Goal: Task Accomplishment & Management: Use online tool/utility

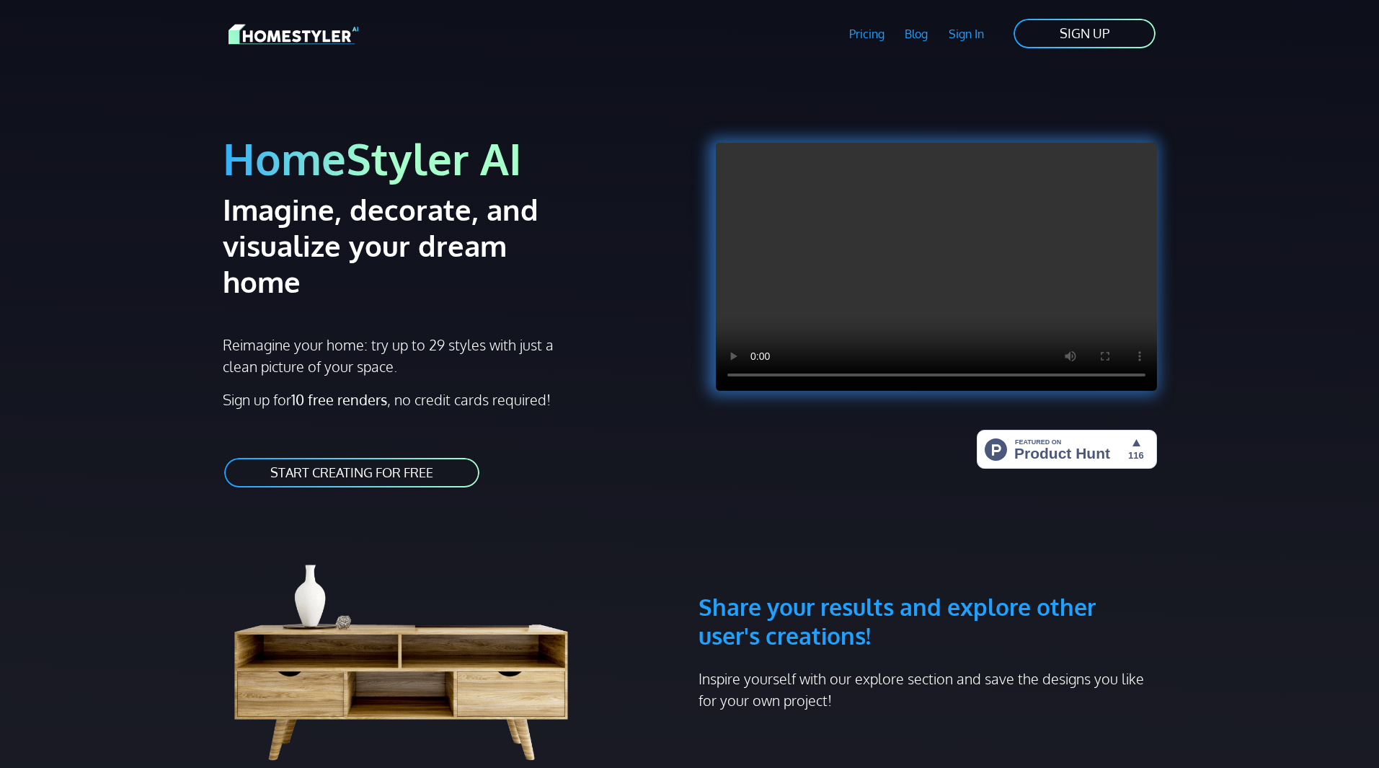
click at [352, 456] on link "START CREATING FOR FREE" at bounding box center [352, 472] width 258 height 32
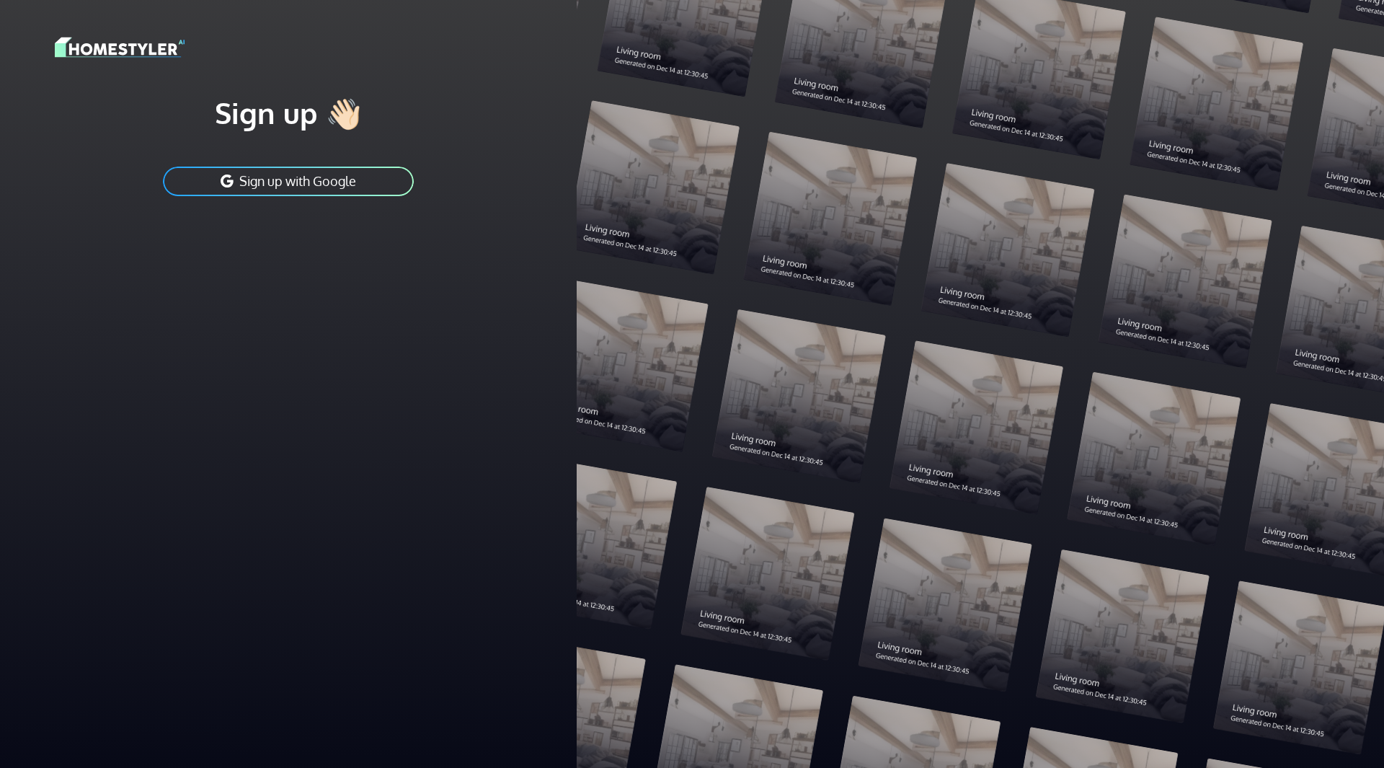
click at [288, 182] on button "Sign up with Google" at bounding box center [289, 181] width 254 height 32
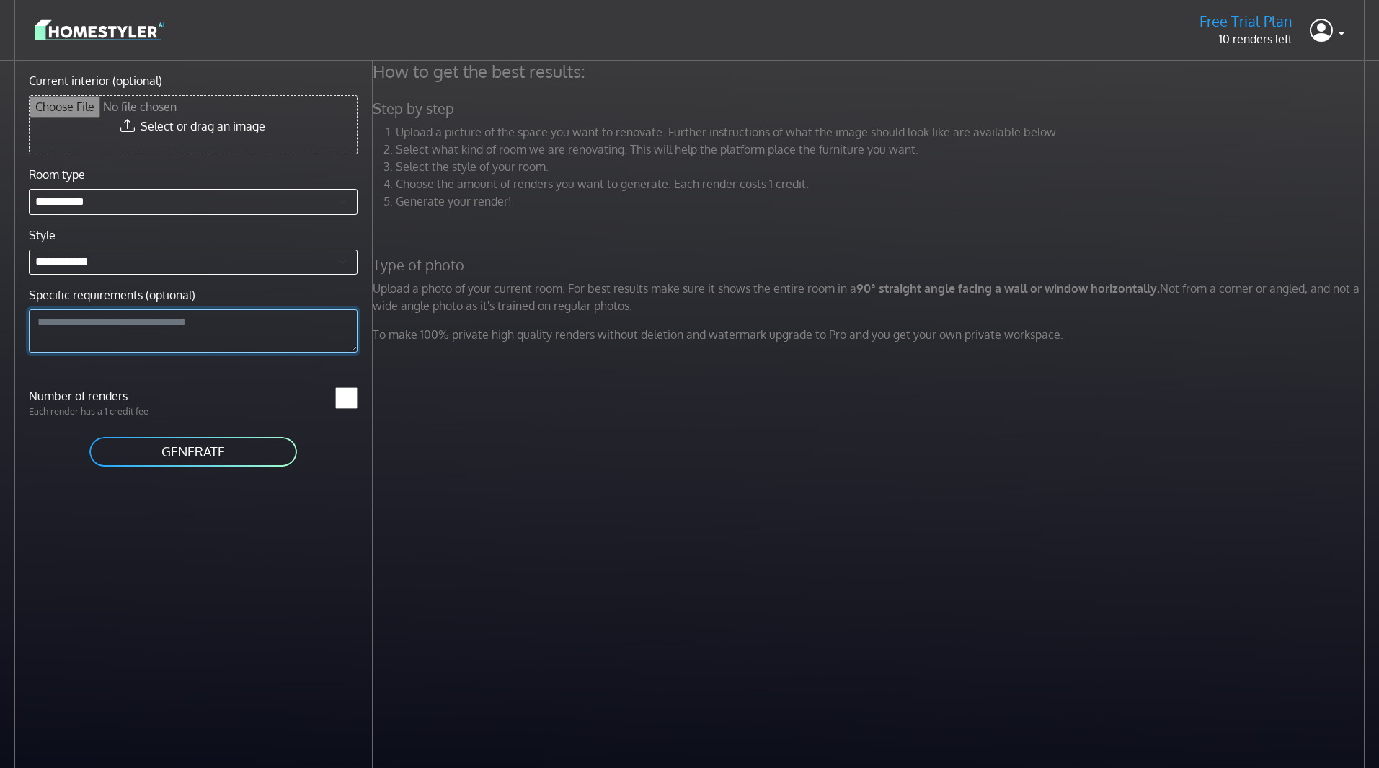
click at [159, 319] on textarea "Specific requirements (optional)" at bounding box center [193, 330] width 329 height 43
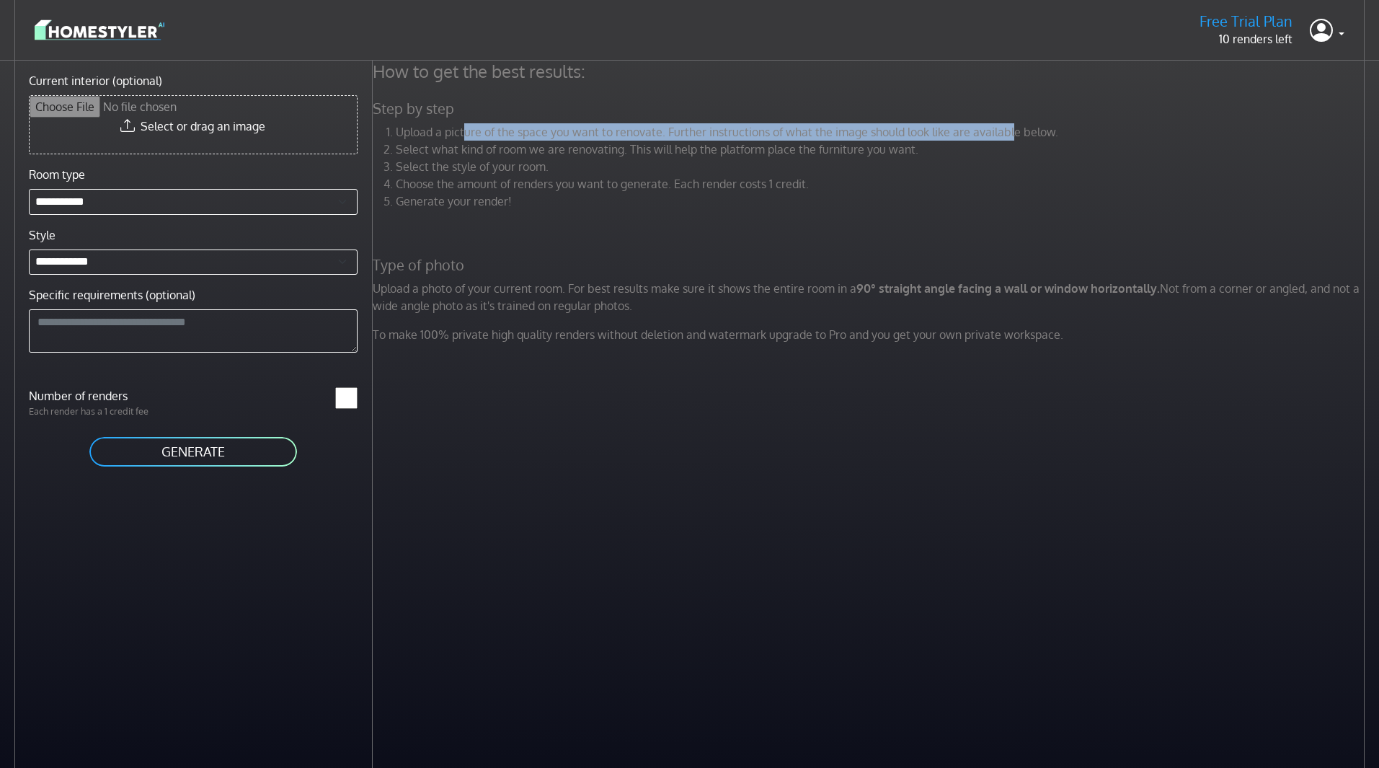
drag, startPoint x: 464, startPoint y: 127, endPoint x: 1010, endPoint y: 131, distance: 545.8
click at [1010, 131] on li "Upload a picture of the space you want to renovate. Further instructions of wha…" at bounding box center [882, 131] width 973 height 17
click at [216, 117] on input "Current interior (optional)" at bounding box center [193, 125] width 327 height 58
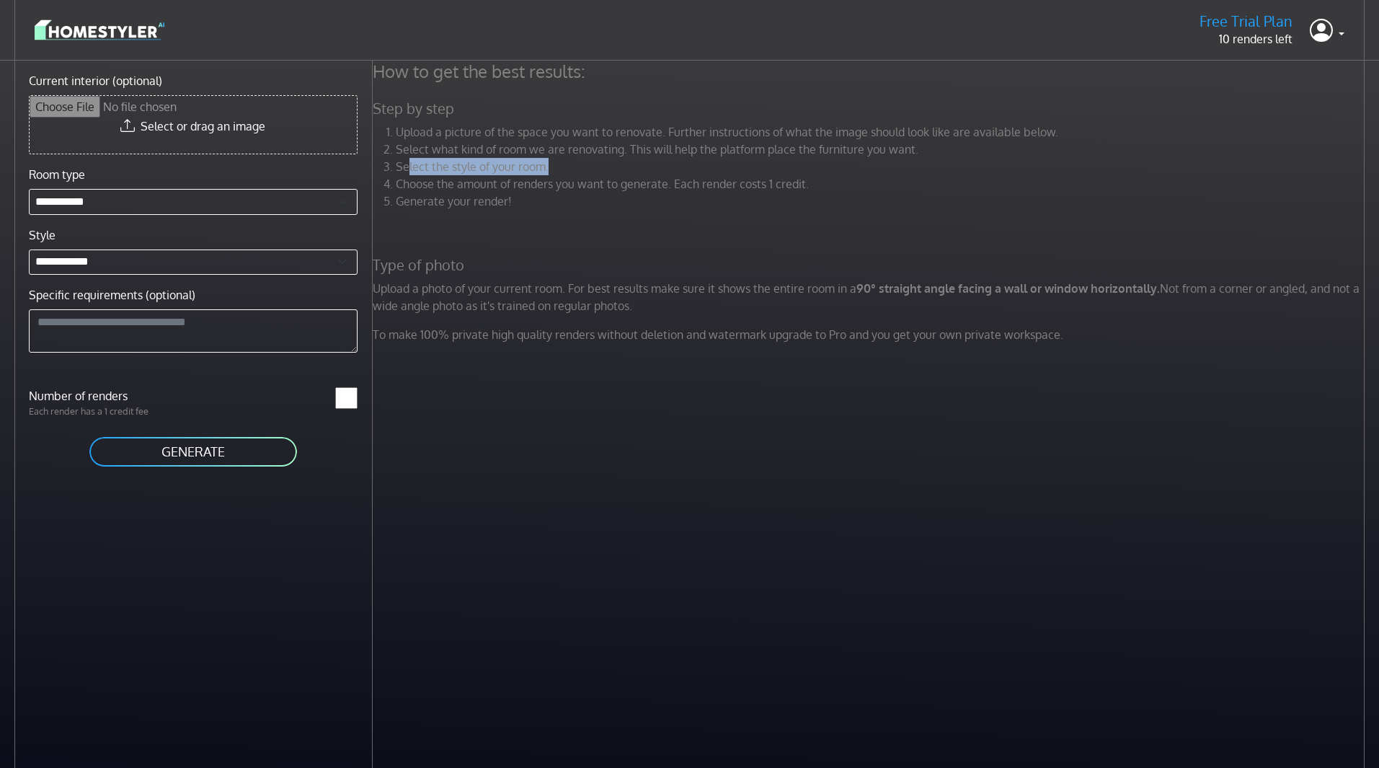
drag, startPoint x: 456, startPoint y: 167, endPoint x: 659, endPoint y: 172, distance: 203.4
click at [656, 174] on li "Select the style of your room." at bounding box center [882, 166] width 973 height 17
click at [97, 206] on select "**********" at bounding box center [193, 202] width 329 height 26
select select "*******"
click at [29, 189] on select "**********" at bounding box center [193, 202] width 329 height 26
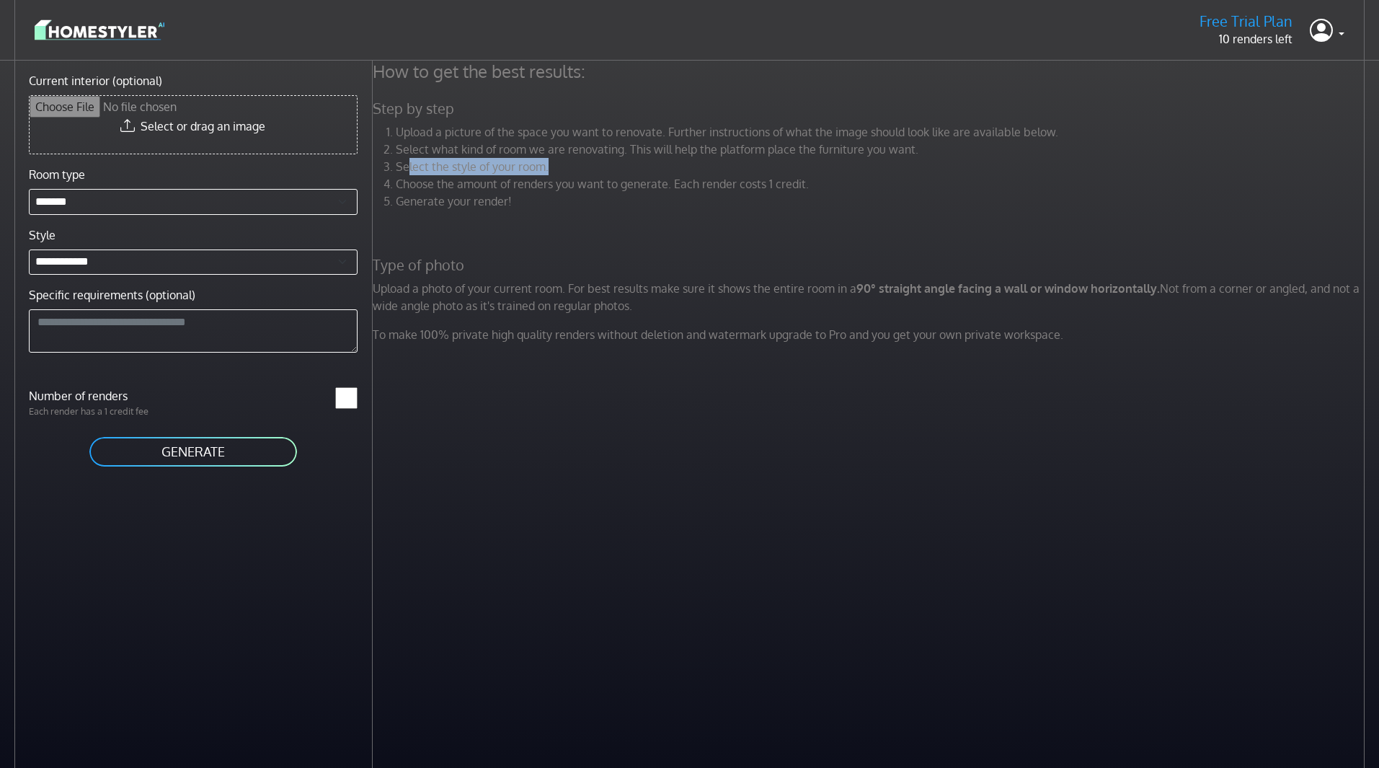
click at [94, 32] on img at bounding box center [100, 29] width 130 height 25
click at [1270, 40] on p "10 renders left" at bounding box center [1246, 38] width 93 height 17
click at [1260, 23] on h5 "Free Trial Plan" at bounding box center [1246, 21] width 93 height 18
click at [1335, 28] on link at bounding box center [1327, 30] width 35 height 35
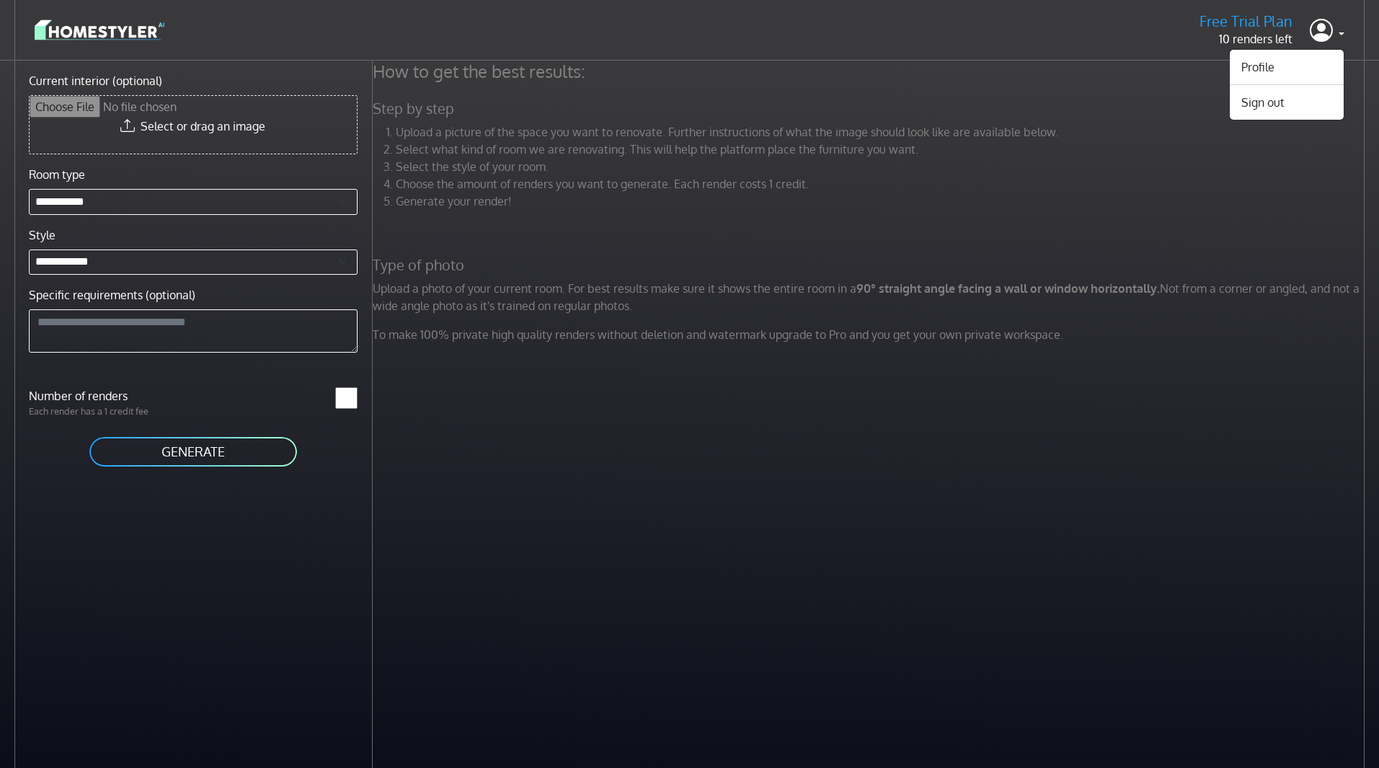
click at [599, 210] on div "Upload a picture of the space you want to renovate. Further instructions of wha…" at bounding box center [871, 172] width 1014 height 98
click at [911, 500] on div "How to get the best results: Step by step Upload a picture of the space you wan…" at bounding box center [876, 445] width 1007 height 768
click at [186, 145] on input "Current interior (optional)" at bounding box center [193, 125] width 327 height 58
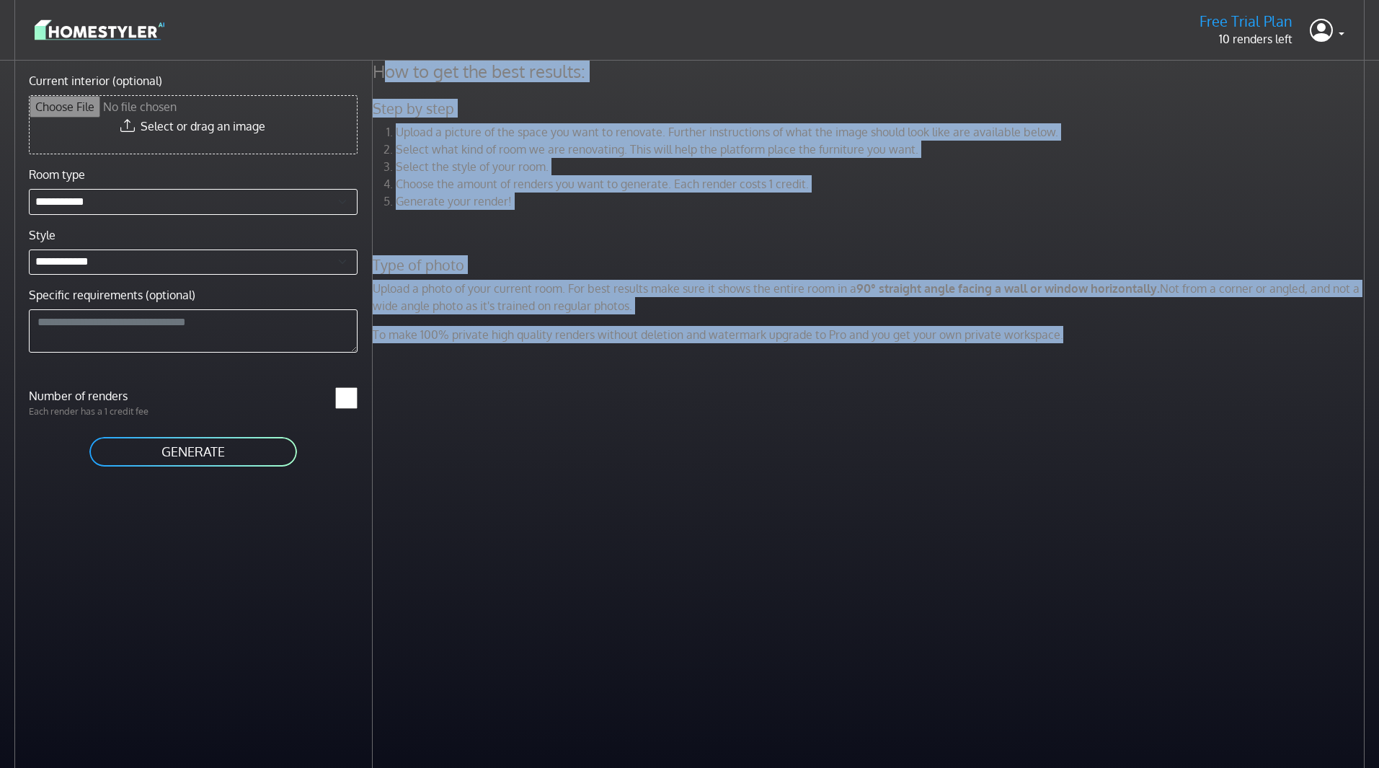
drag, startPoint x: 379, startPoint y: 68, endPoint x: 1102, endPoint y: 349, distance: 775.3
click at [1102, 349] on div "How to get the best results: Step by step Upload a picture of the space you wan…" at bounding box center [871, 208] width 1014 height 294
click at [1103, 344] on div "How to get the best results: Step by step Upload a picture of the space you wan…" at bounding box center [871, 208] width 1014 height 294
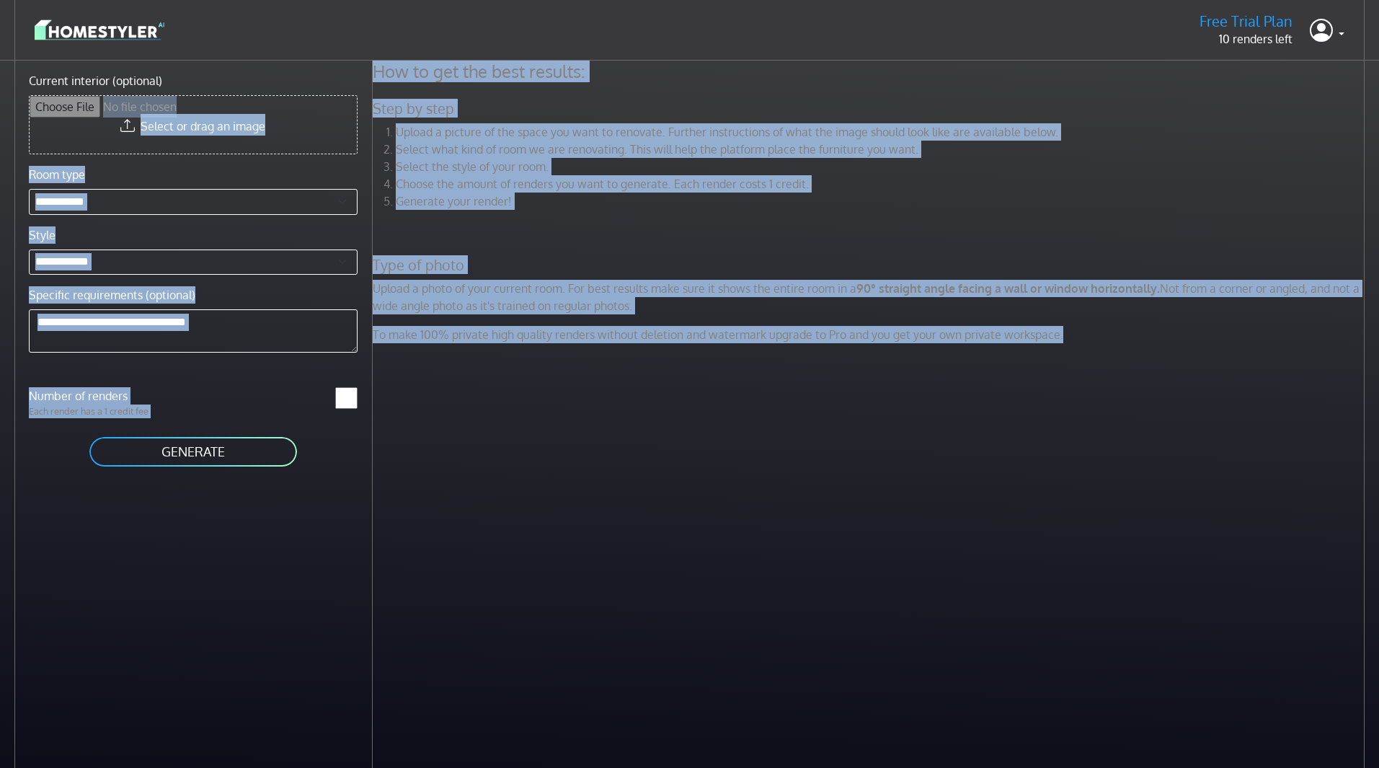
drag, startPoint x: 1089, startPoint y: 333, endPoint x: 378, endPoint y: 79, distance: 755.6
click at [370, 88] on div "**********" at bounding box center [689, 445] width 1379 height 768
click at [390, 70] on h4 "How to get the best results:" at bounding box center [871, 72] width 1014 height 22
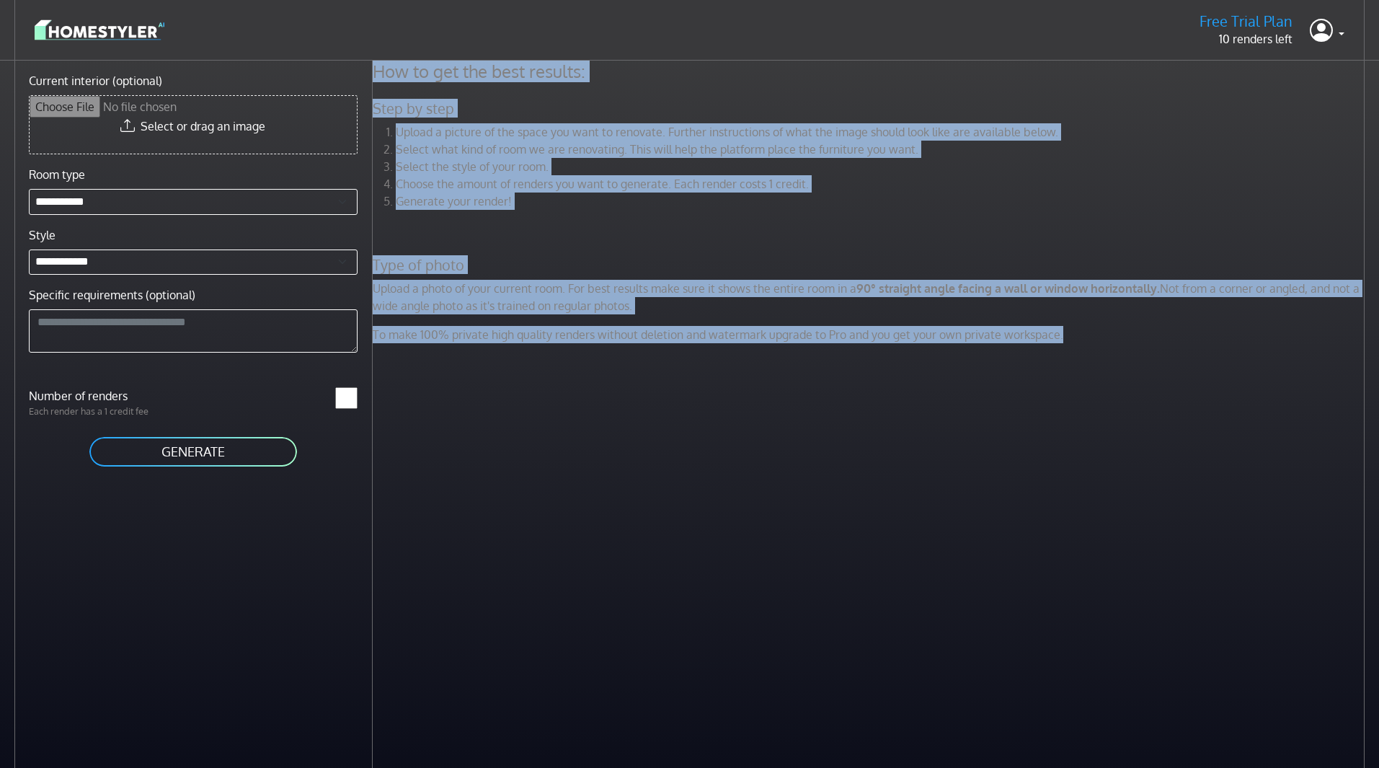
drag, startPoint x: 390, startPoint y: 70, endPoint x: 1093, endPoint y: 413, distance: 782.3
click at [1093, 413] on div "How to get the best results: Step by step Upload a picture of the space you wan…" at bounding box center [876, 445] width 1007 height 768
click at [1099, 349] on div "How to get the best results: Step by step Upload a picture of the space you wan…" at bounding box center [871, 208] width 1014 height 294
click at [1098, 349] on div "How to get the best results: Step by step Upload a picture of the space you wan…" at bounding box center [871, 208] width 1014 height 294
click at [517, 143] on li "Select what kind of room we are renovating. This will help the platform place t…" at bounding box center [882, 149] width 973 height 17
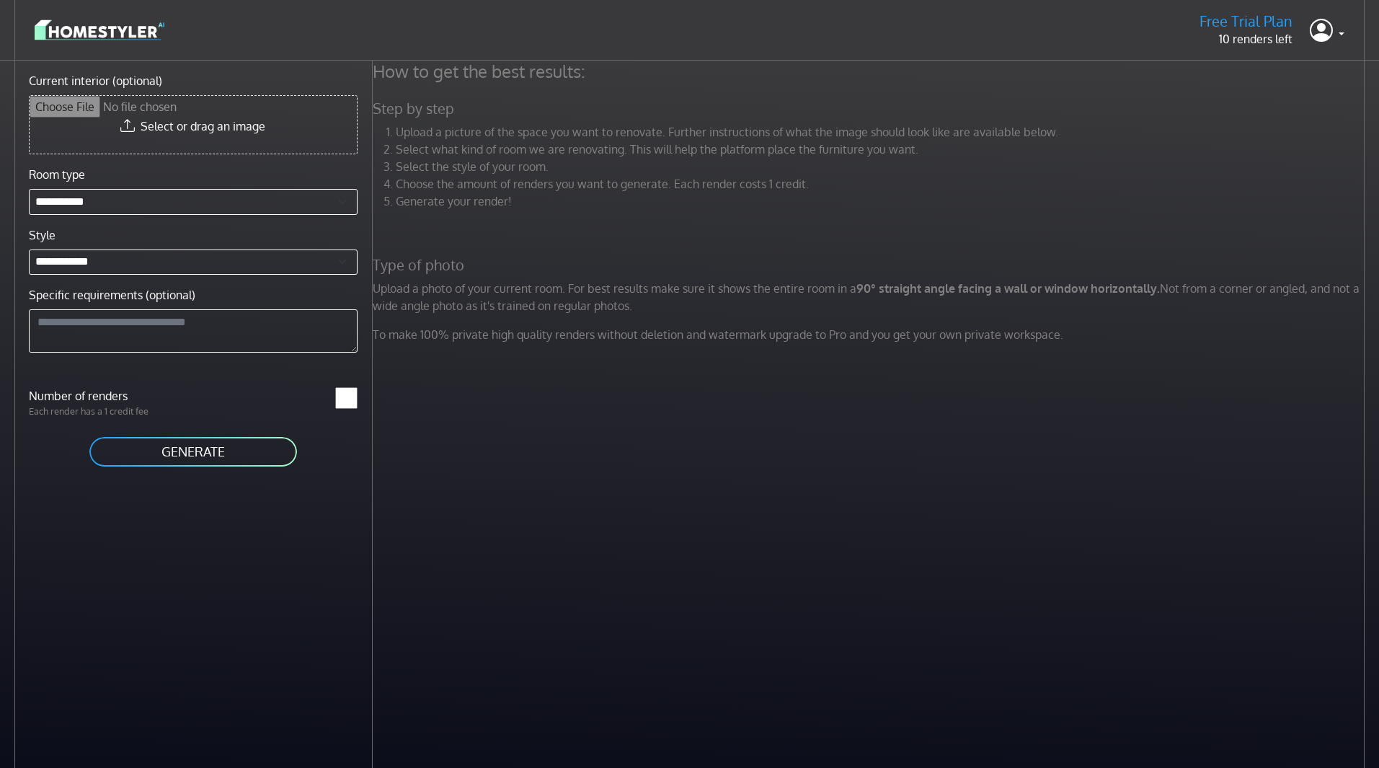
click at [369, 69] on div "**********" at bounding box center [186, 445] width 373 height 768
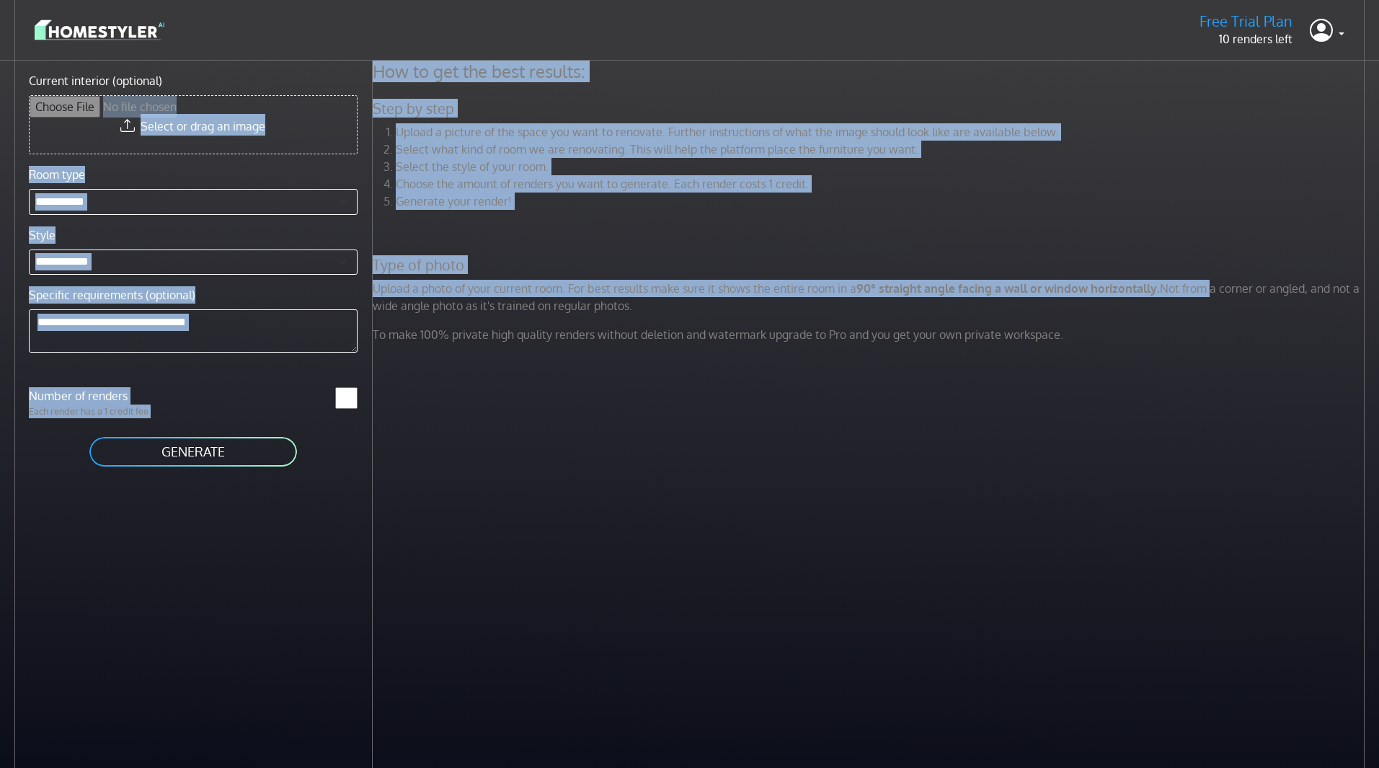
drag, startPoint x: 369, startPoint y: 69, endPoint x: 1214, endPoint y: 300, distance: 875.3
click at [1210, 298] on div "**********" at bounding box center [689, 445] width 1379 height 768
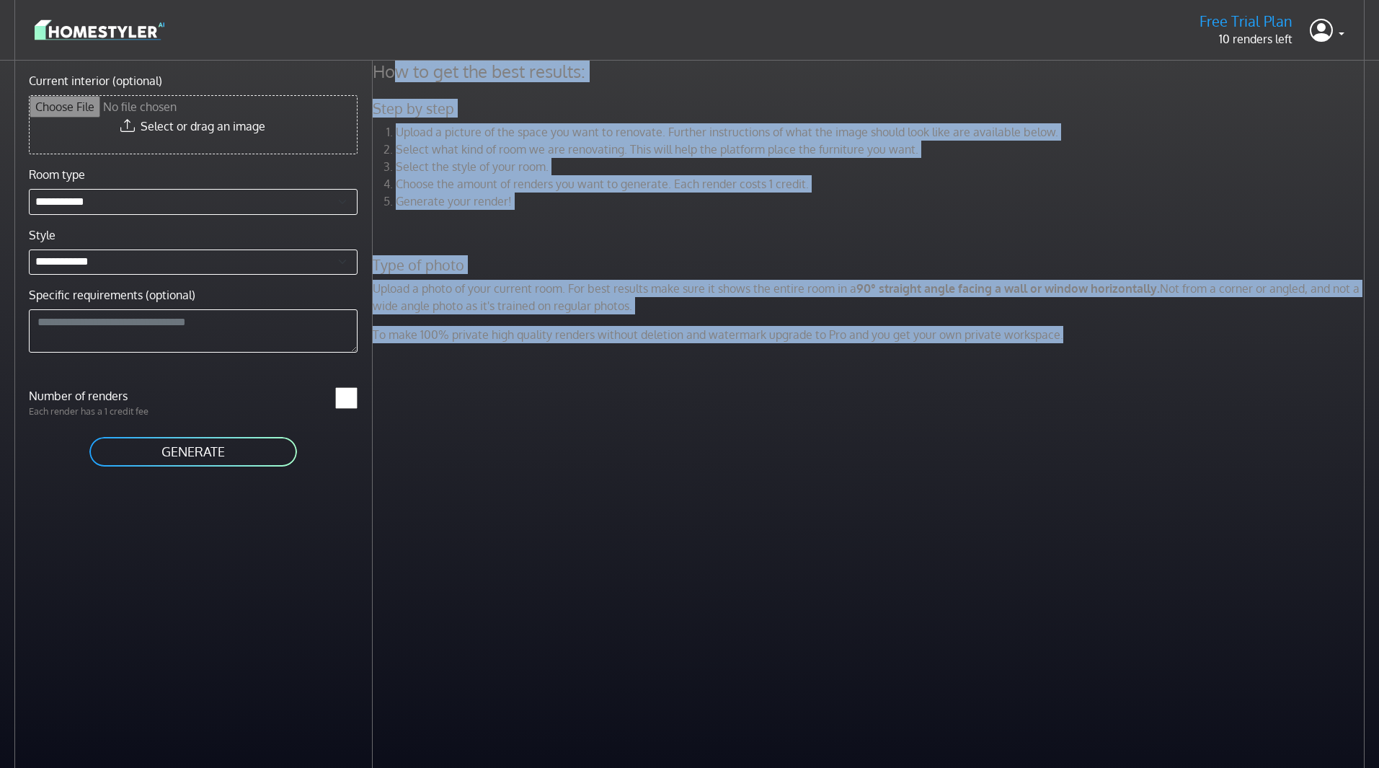
drag, startPoint x: 1148, startPoint y: 336, endPoint x: 401, endPoint y: 62, distance: 795.7
click at [401, 62] on div "How to get the best results: Step by step Upload a picture of the space you wan…" at bounding box center [871, 208] width 1014 height 294
click at [401, 62] on h4 "How to get the best results:" at bounding box center [871, 72] width 1014 height 22
drag, startPoint x: 401, startPoint y: 62, endPoint x: 1168, endPoint y: 358, distance: 822.2
click at [1160, 359] on div "How to get the best results: Step by step Upload a picture of the space you wan…" at bounding box center [876, 445] width 1007 height 768
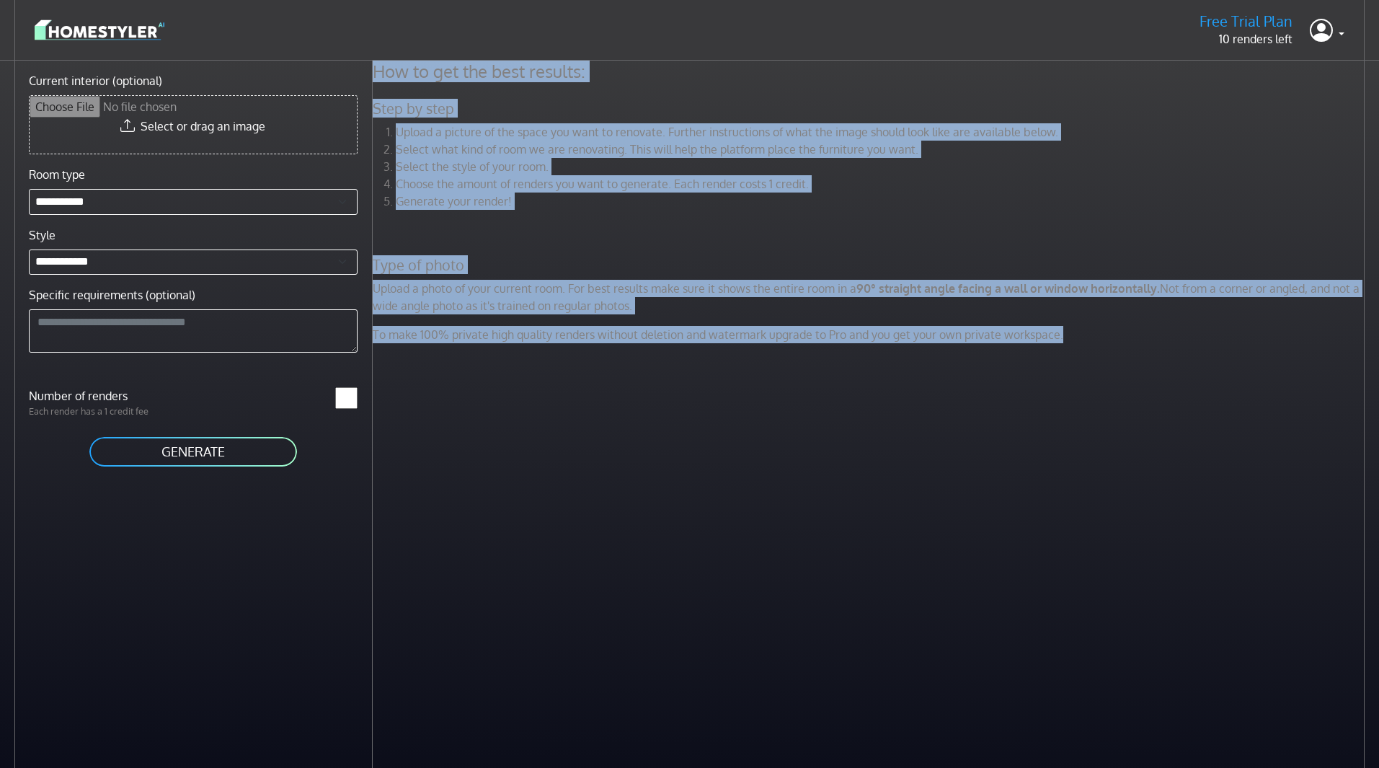
click at [1168, 358] on div "How to get the best results: Step by step Upload a picture of the space you wan…" at bounding box center [876, 445] width 1007 height 768
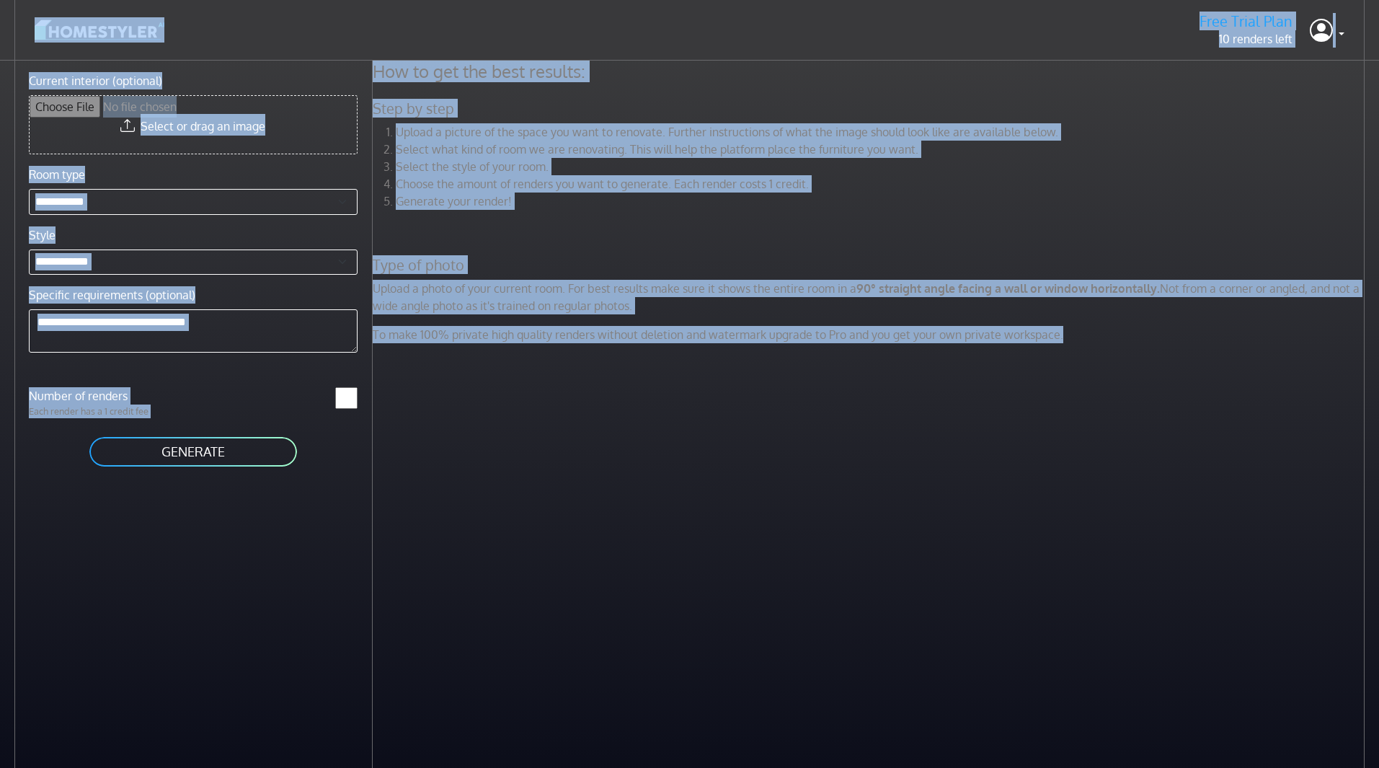
drag, startPoint x: 1055, startPoint y: 346, endPoint x: 322, endPoint y: -43, distance: 829.6
click at [322, 0] on html "**********" at bounding box center [689, 414] width 1379 height 828
drag, startPoint x: 763, startPoint y: 213, endPoint x: 611, endPoint y: 125, distance: 175.7
click at [762, 212] on div "Upload a picture of the space you want to renovate. Further instructions of wha…" at bounding box center [871, 172] width 1014 height 98
click at [652, 99] on div "How to get the best results: Step by step Upload a picture of the space you wan…" at bounding box center [871, 208] width 1014 height 294
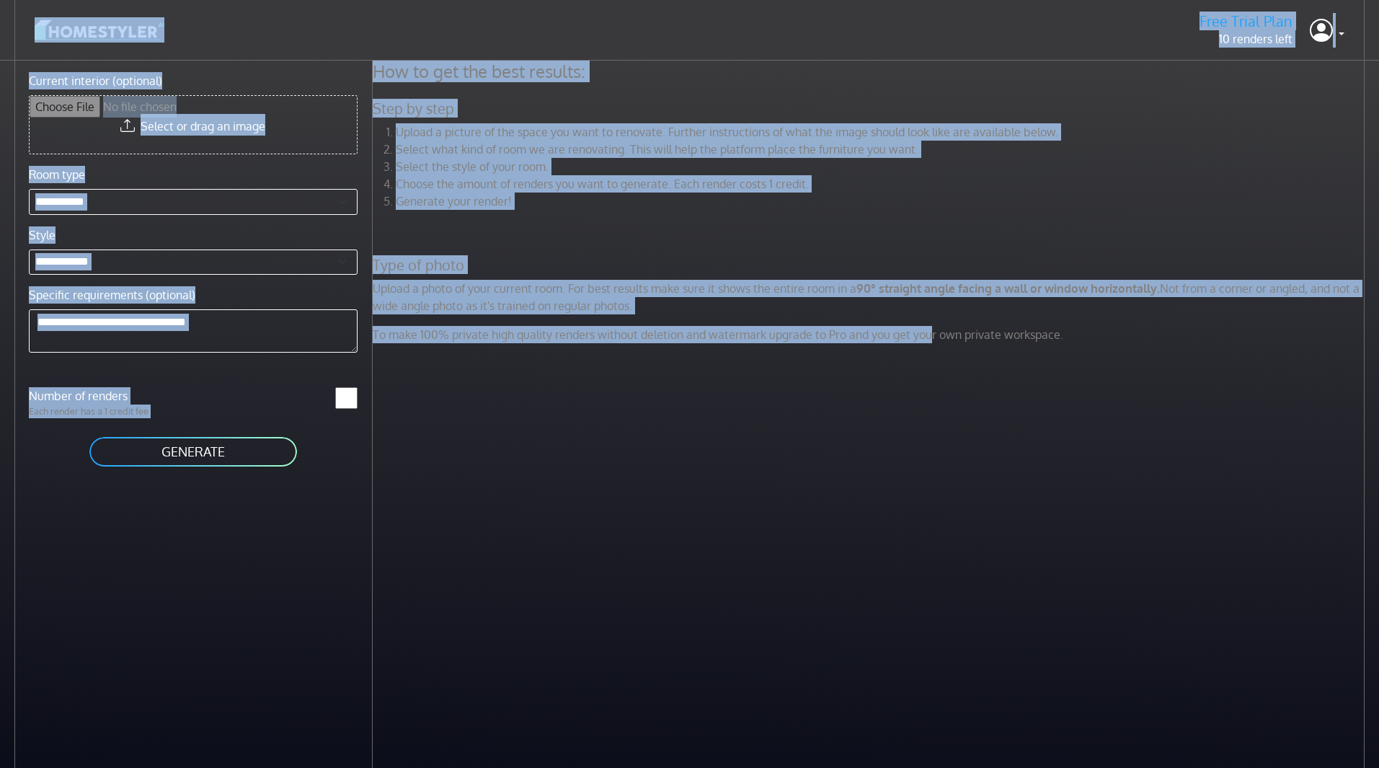
drag, startPoint x: 547, startPoint y: 197, endPoint x: 1102, endPoint y: 358, distance: 577.3
click at [958, 348] on main "**********" at bounding box center [689, 414] width 1379 height 828
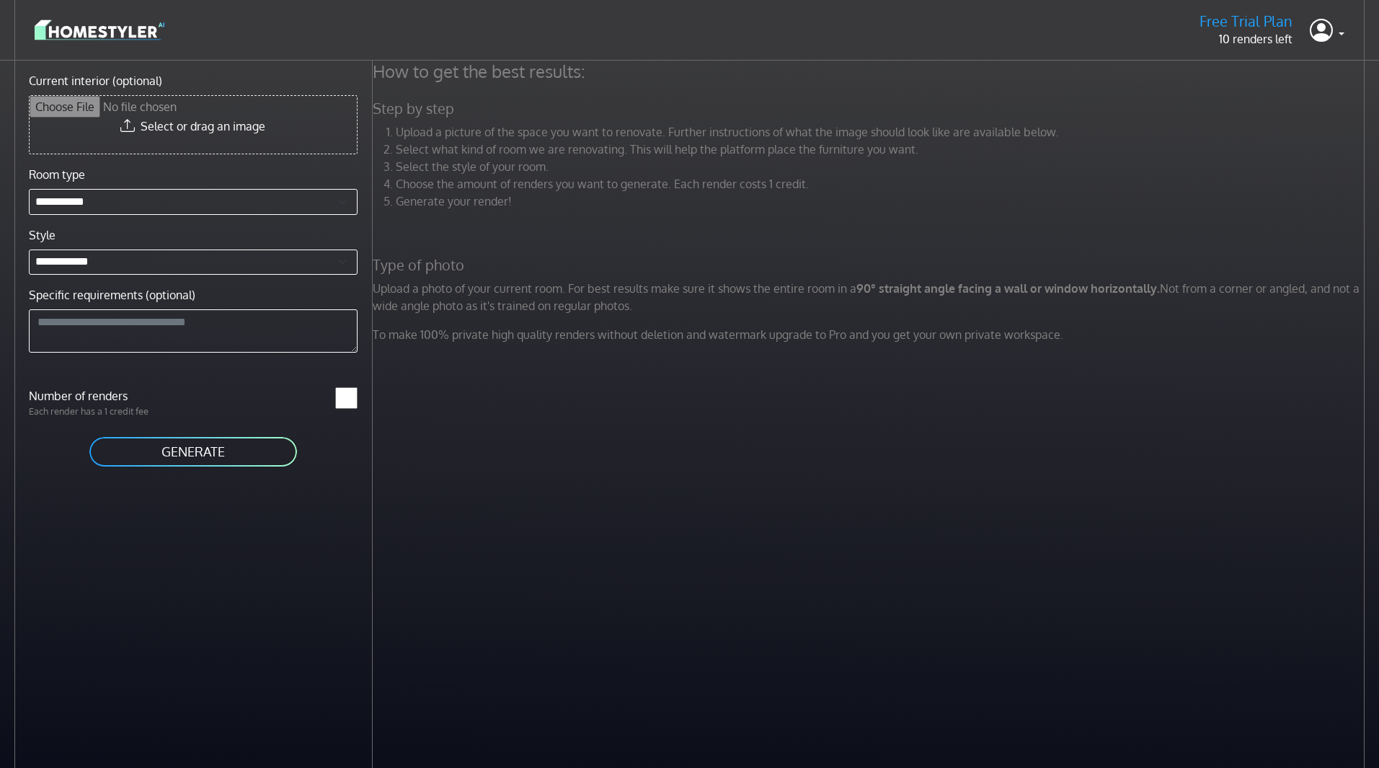
click at [1107, 356] on div "How to get the best results: Step by step Upload a picture of the space you wan…" at bounding box center [876, 445] width 1007 height 768
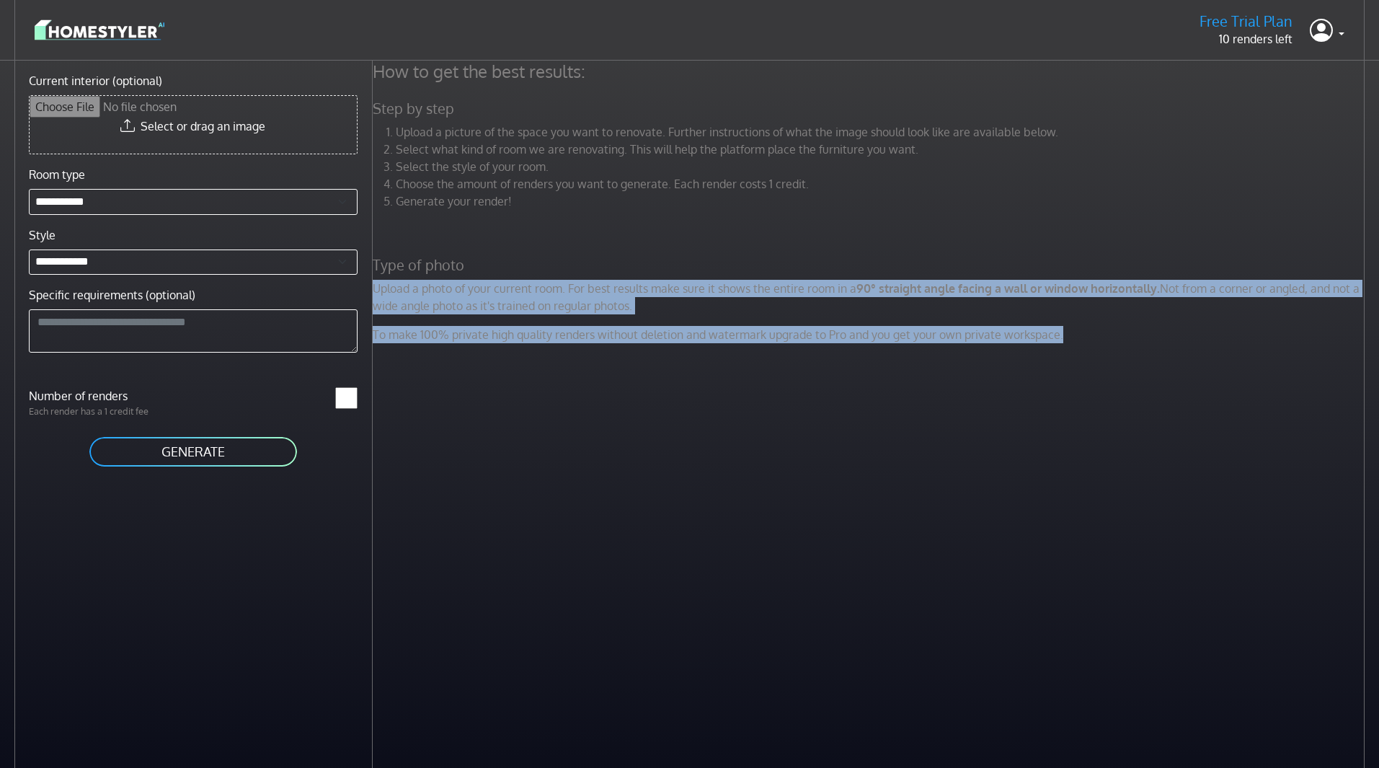
drag, startPoint x: 694, startPoint y: 246, endPoint x: 488, endPoint y: 55, distance: 281.1
click at [432, 53] on main "**********" at bounding box center [689, 414] width 1379 height 828
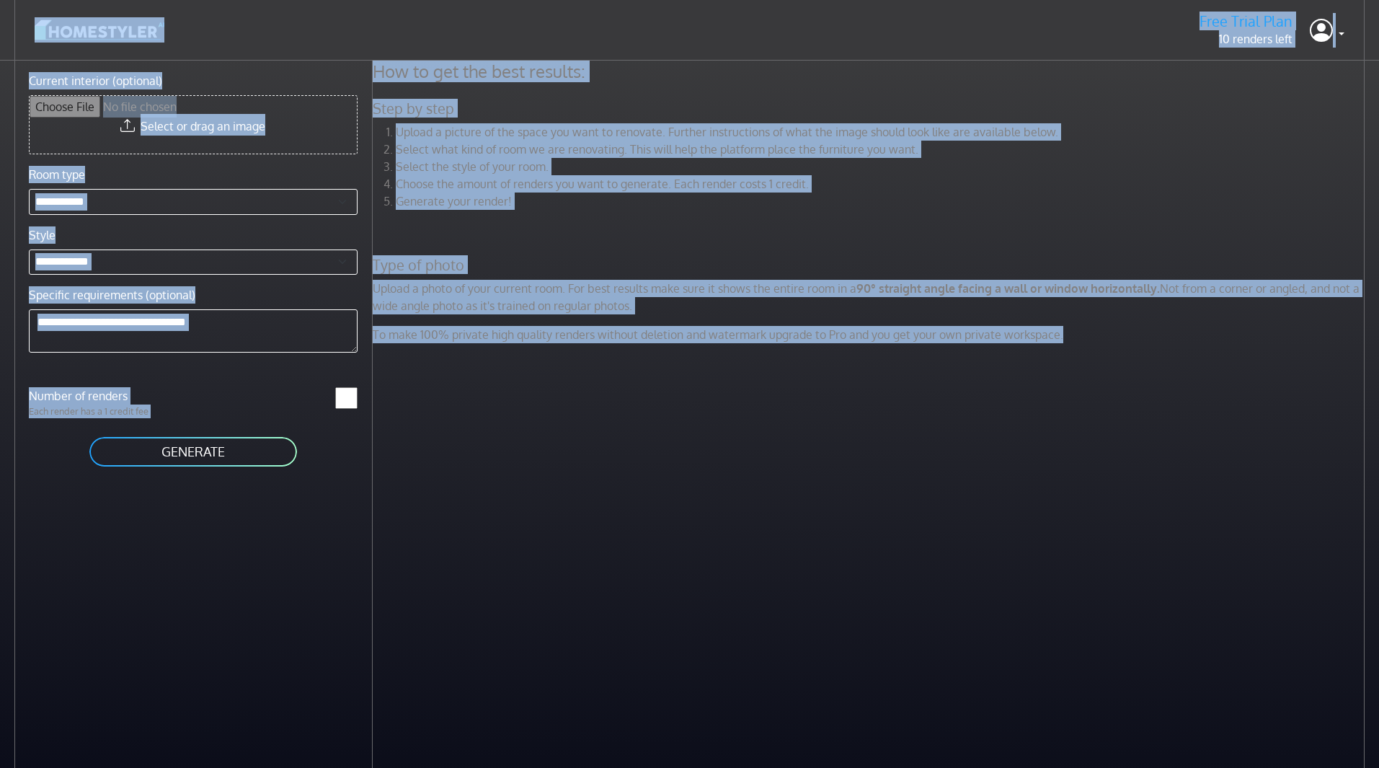
click at [720, 103] on h5 "Step by step" at bounding box center [871, 109] width 1014 height 18
click at [729, 118] on div "How to get the best results: Step by step Upload a picture of the space you wan…" at bounding box center [871, 208] width 1014 height 294
drag, startPoint x: 373, startPoint y: 69, endPoint x: 1196, endPoint y: 365, distance: 874.9
click at [1146, 365] on div "How to get the best results: Step by step Upload a picture of the space you wan…" at bounding box center [876, 445] width 1007 height 768
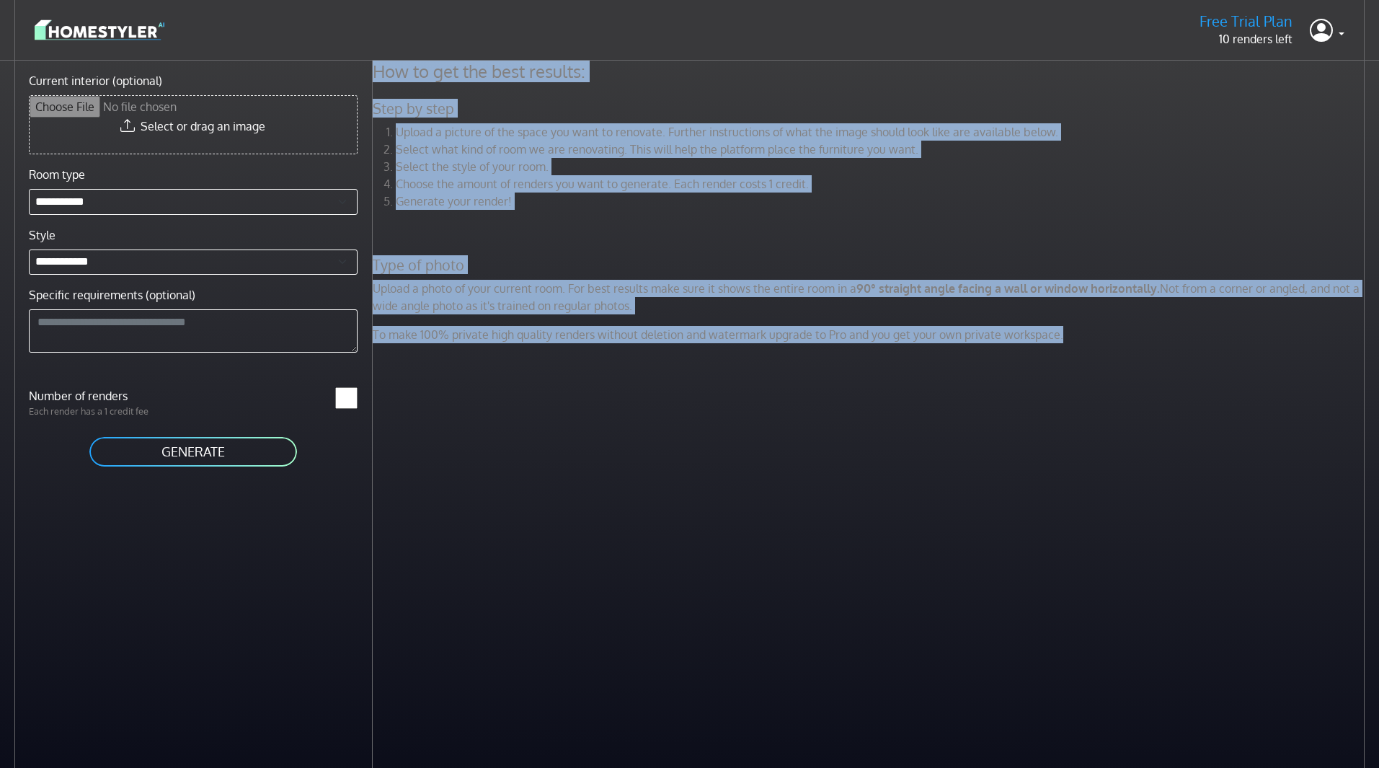
click at [1196, 365] on div "How to get the best results: Step by step Upload a picture of the space you wan…" at bounding box center [876, 445] width 1007 height 768
drag, startPoint x: 1126, startPoint y: 355, endPoint x: 410, endPoint y: 76, distance: 769.4
click at [410, 76] on div "How to get the best results: Step by step Upload a picture of the space you wan…" at bounding box center [876, 445] width 1007 height 768
click at [410, 76] on h4 "How to get the best results:" at bounding box center [871, 72] width 1014 height 22
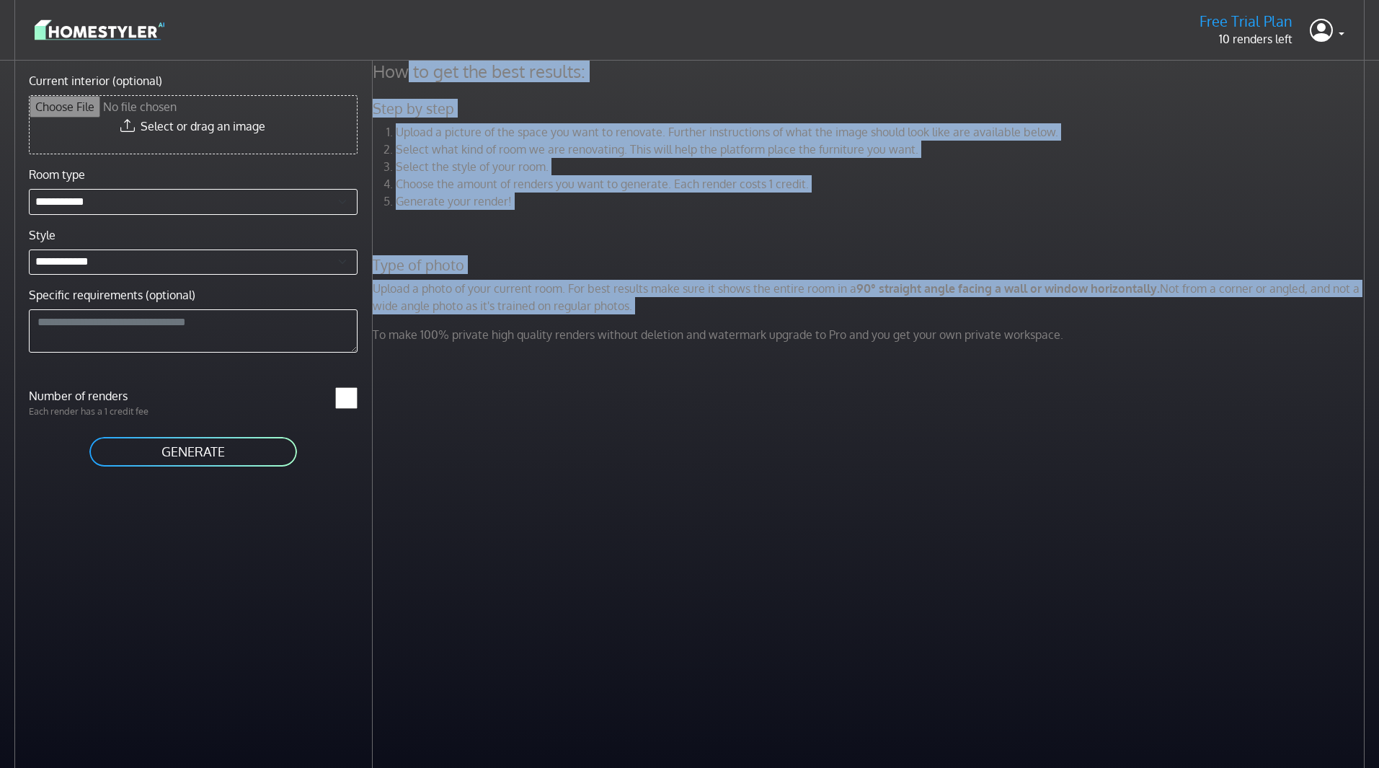
drag, startPoint x: 410, startPoint y: 76, endPoint x: 1041, endPoint y: 321, distance: 677.5
click at [1038, 319] on div "How to get the best results: Step by step Upload a picture of the space you wan…" at bounding box center [871, 208] width 1014 height 294
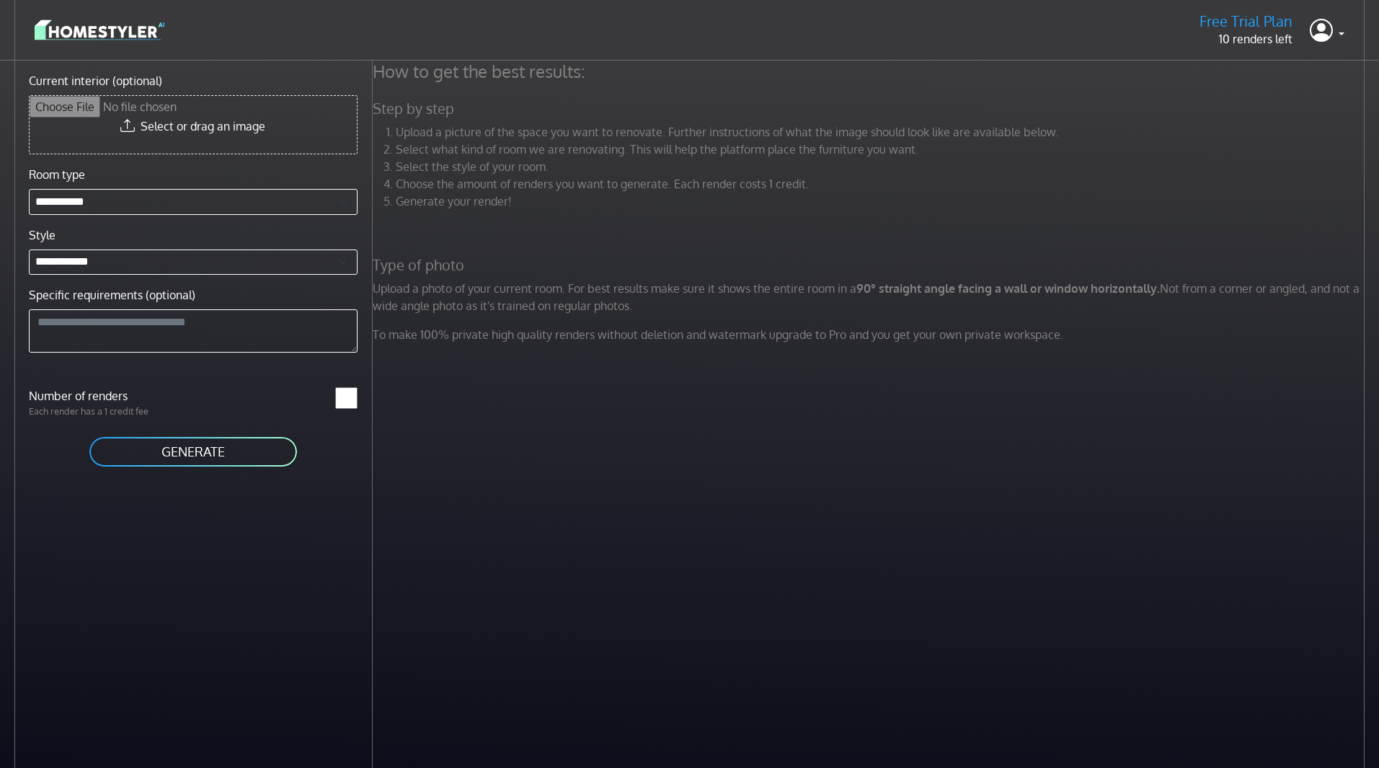
click at [1053, 322] on div "How to get the best results: Step by step Upload a picture of the space you wan…" at bounding box center [871, 208] width 1014 height 294
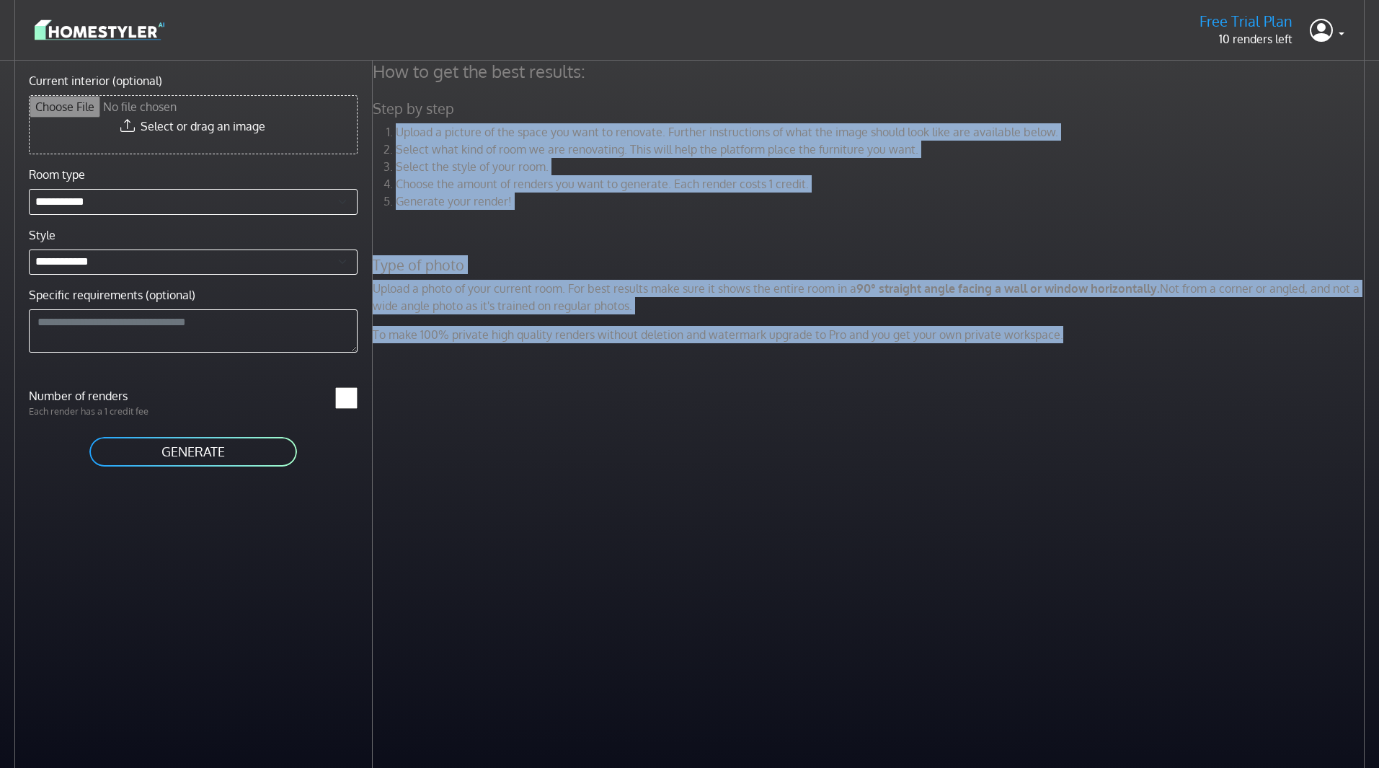
drag, startPoint x: 969, startPoint y: 306, endPoint x: 589, endPoint y: 119, distance: 423.4
click at [589, 119] on div "How to get the best results: Step by step Upload a picture of the space you wan…" at bounding box center [871, 208] width 1014 height 294
click at [583, 119] on div "How to get the best results: Step by step Upload a picture of the space you wan…" at bounding box center [871, 208] width 1014 height 294
drag, startPoint x: 628, startPoint y: 218, endPoint x: 612, endPoint y: 218, distance: 15.9
click at [628, 218] on div "Upload a picture of the space you want to renovate. Further instructions of wha…" at bounding box center [871, 172] width 1014 height 98
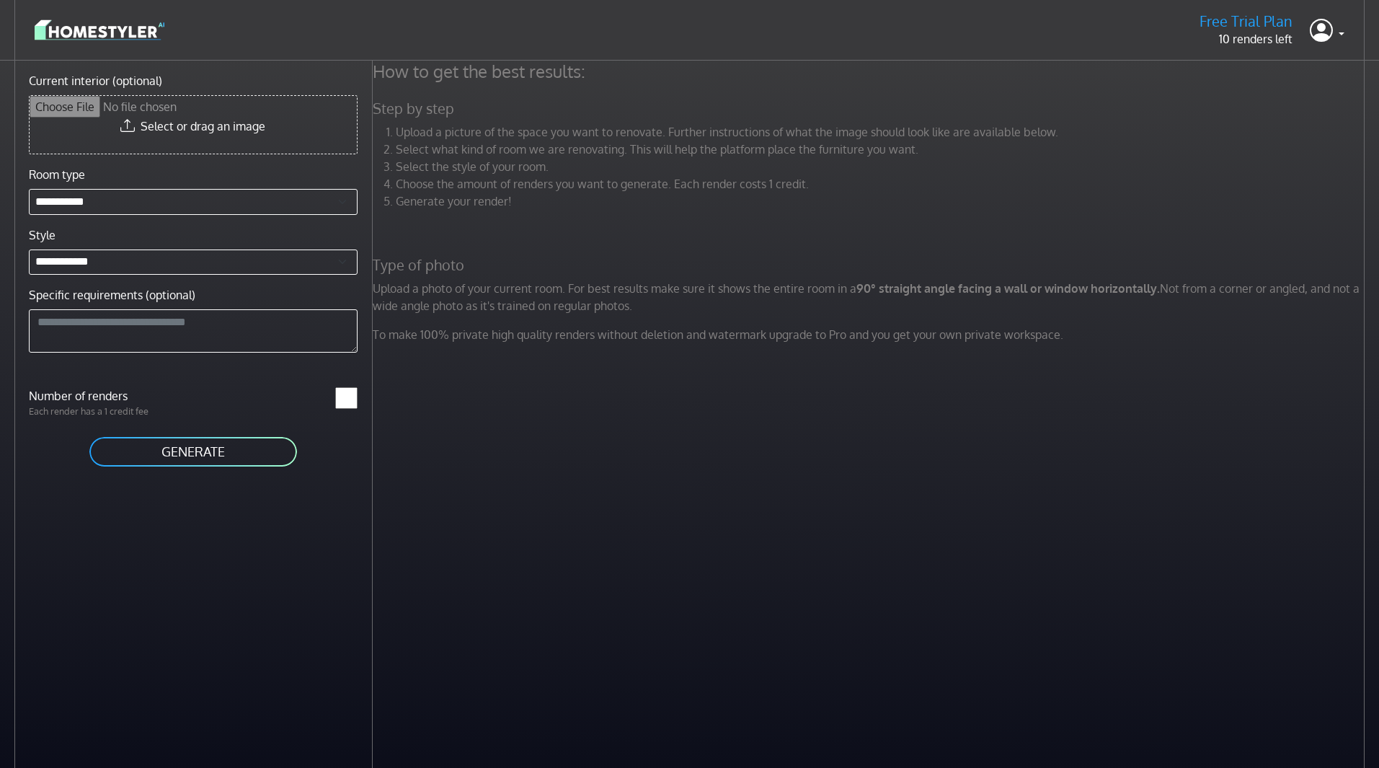
click at [177, 127] on input "Current interior (optional)" at bounding box center [193, 125] width 327 height 58
click at [265, 124] on input "Current interior (optional)" at bounding box center [193, 125] width 327 height 58
